Goal: Find specific page/section: Find specific page/section

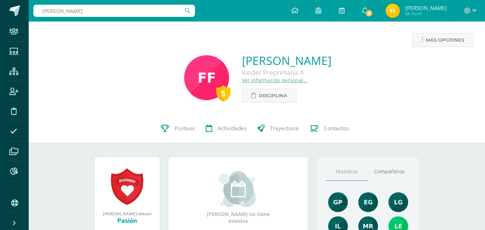
click at [100, 13] on input "dina gomez" at bounding box center [113, 11] width 161 height 12
type input "LAURA GIRON"
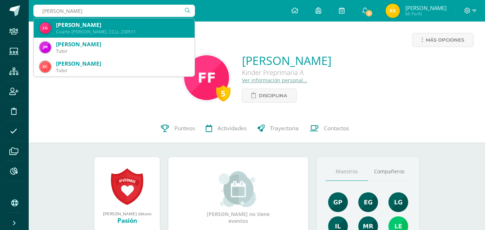
click at [126, 23] on div "Laura Ivelysse Girón Morales" at bounding box center [122, 25] width 133 height 8
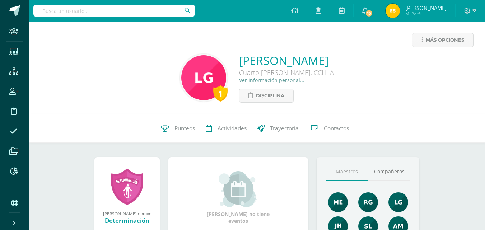
click at [69, 10] on input "text" at bounding box center [113, 11] width 161 height 12
click at [80, 10] on input "[PERSON_NAME]" at bounding box center [113, 11] width 161 height 12
click at [122, 5] on input "[PERSON_NAME]" at bounding box center [113, 11] width 161 height 12
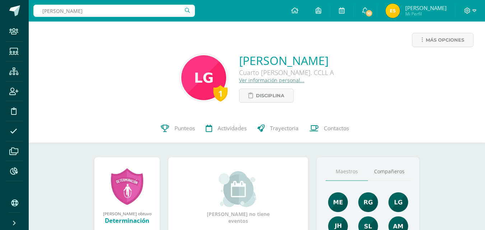
click at [122, 5] on input "[PERSON_NAME]" at bounding box center [113, 11] width 161 height 12
click at [122, 5] on input "s" at bounding box center [113, 11] width 161 height 12
type input "[PERSON_NAME]"
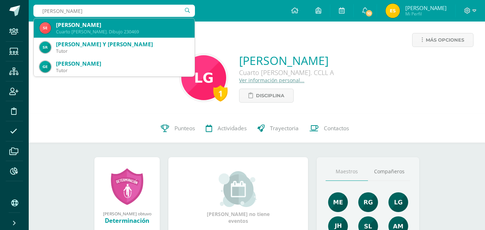
click at [109, 24] on div "[PERSON_NAME]" at bounding box center [122, 25] width 133 height 8
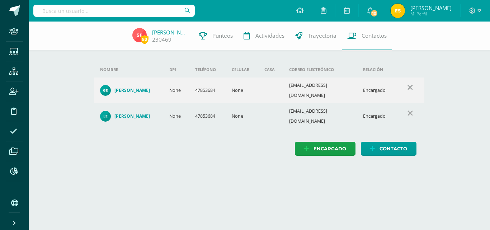
click at [139, 8] on input "text" at bounding box center [113, 11] width 161 height 12
type input "maria jose veliz"
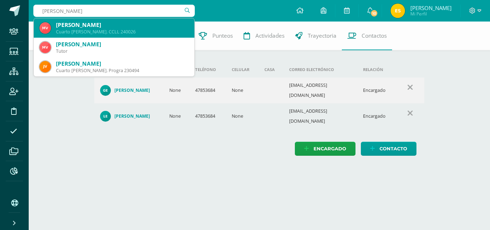
click at [99, 22] on div "Maria Jose Veliz Lapola" at bounding box center [122, 25] width 133 height 8
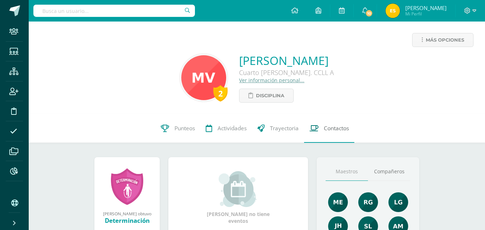
click at [343, 126] on span "Contactos" at bounding box center [336, 128] width 25 height 8
